Goal: Task Accomplishment & Management: Manage account settings

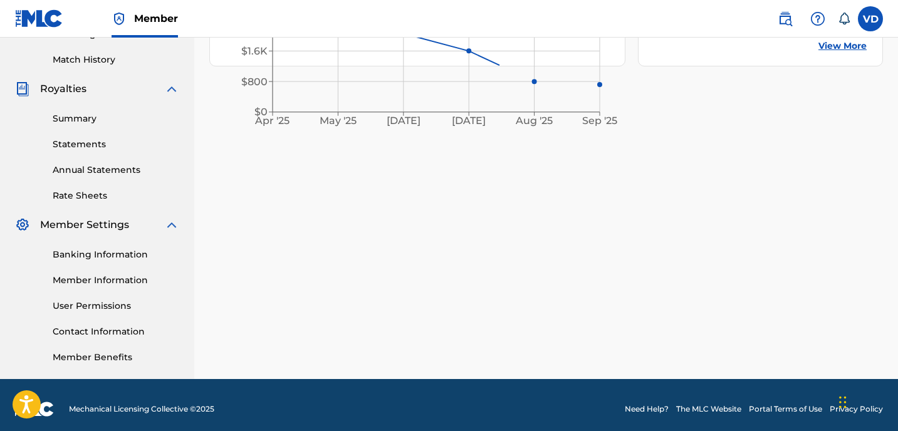
scroll to position [346, 0]
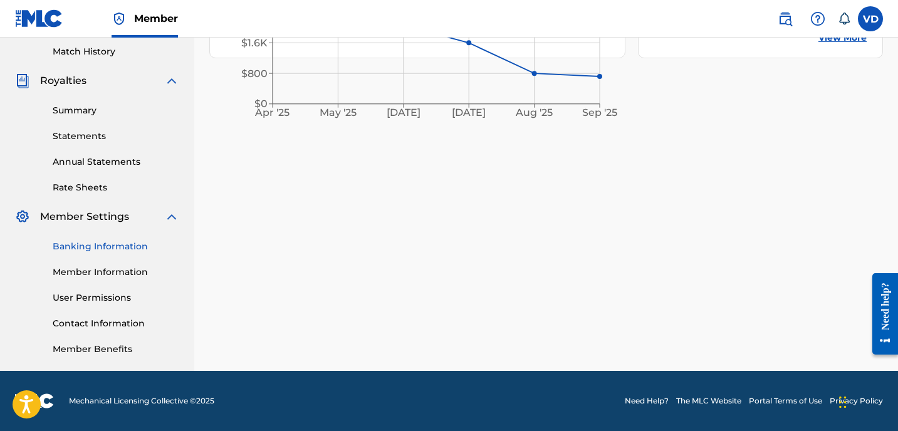
click at [102, 248] on link "Banking Information" at bounding box center [116, 246] width 127 height 13
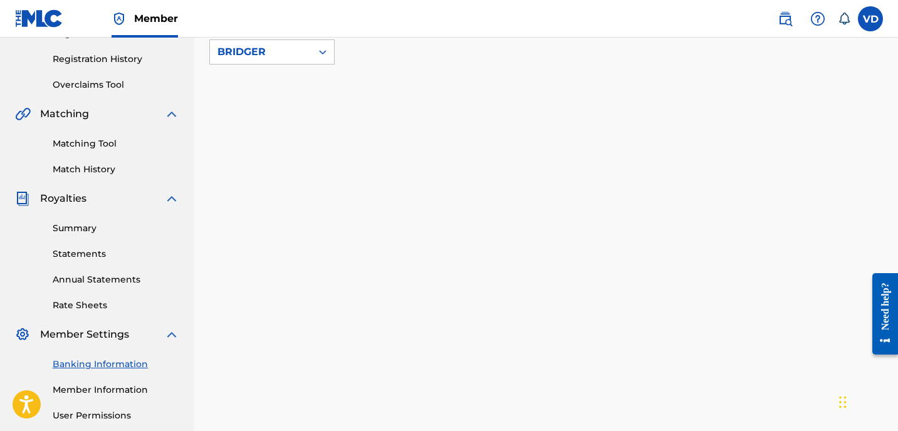
scroll to position [245, 0]
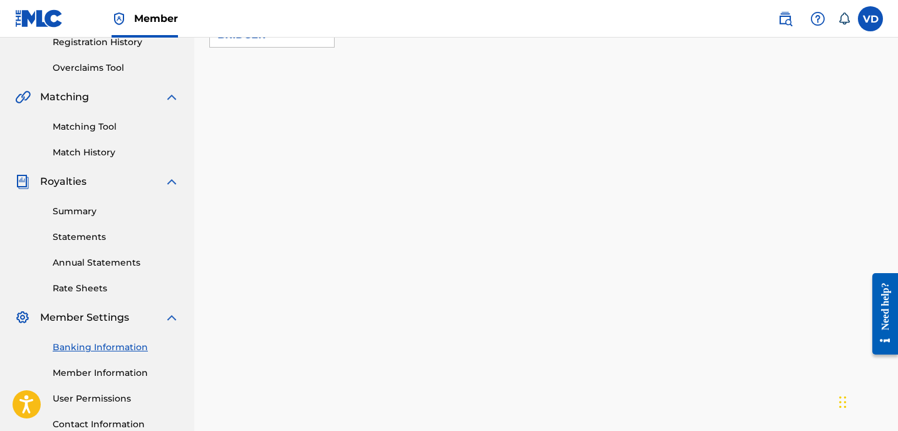
click at [97, 350] on link "Banking Information" at bounding box center [116, 347] width 127 height 13
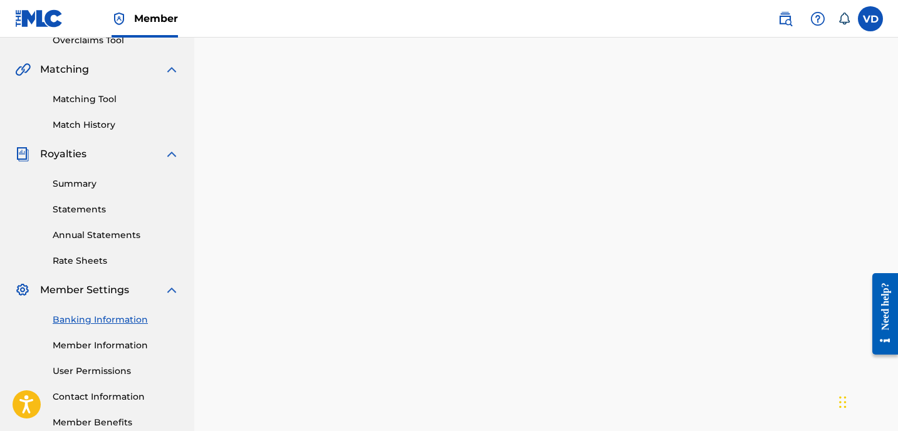
scroll to position [105, 0]
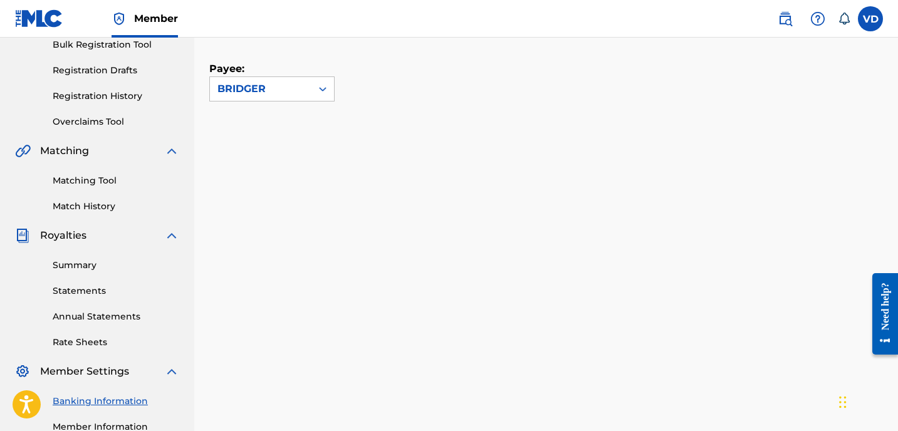
scroll to position [192, 0]
